Goal: Information Seeking & Learning: Learn about a topic

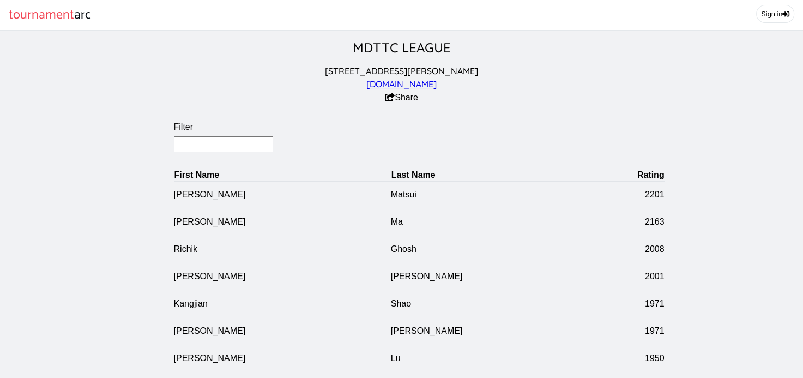
click at [191, 152] on input "Filter" at bounding box center [224, 144] width 100 height 16
type input "[PERSON_NAME]"
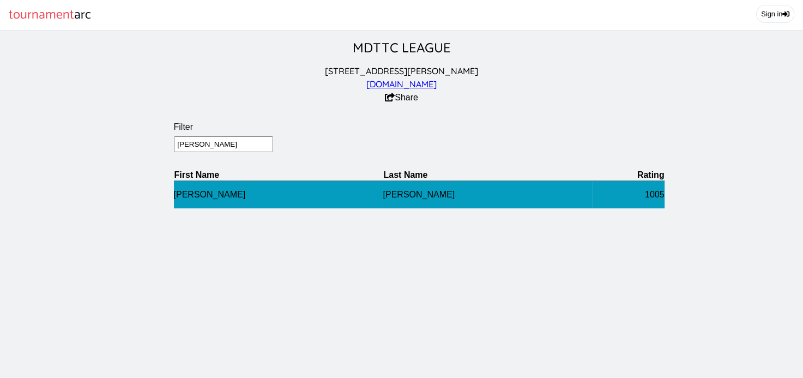
click at [174, 202] on td "[PERSON_NAME]" at bounding box center [278, 194] width 209 height 28
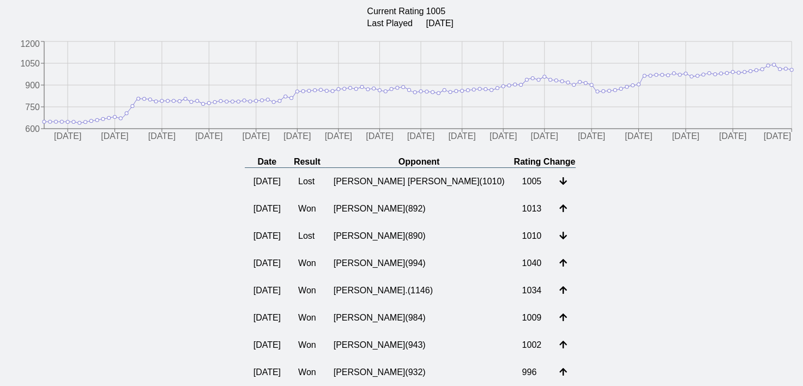
scroll to position [159, 0]
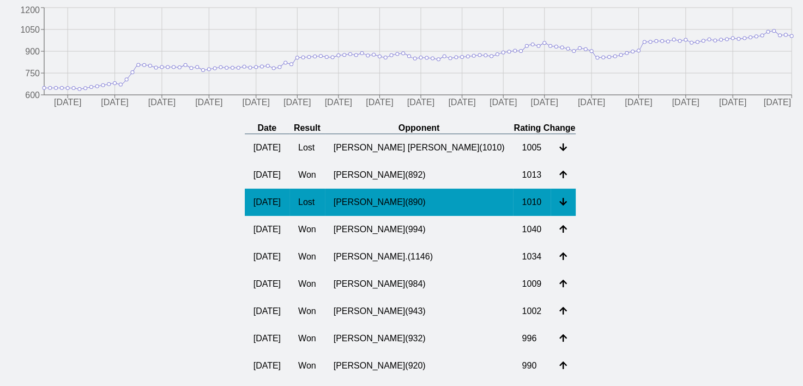
click at [392, 209] on td "[PERSON_NAME] ( 890 )" at bounding box center [419, 202] width 189 height 27
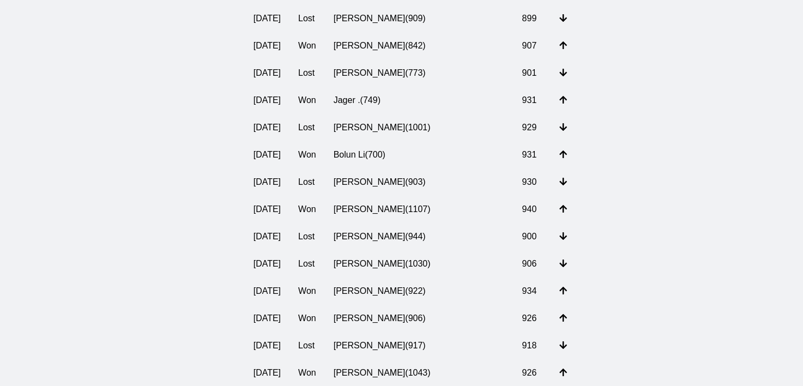
scroll to position [371, 0]
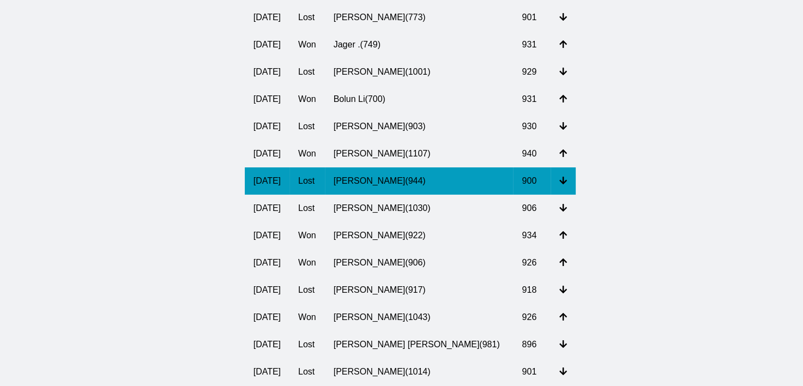
click at [394, 192] on td "[PERSON_NAME] ( 944 )" at bounding box center [419, 180] width 189 height 27
